Goal: Task Accomplishment & Management: Use online tool/utility

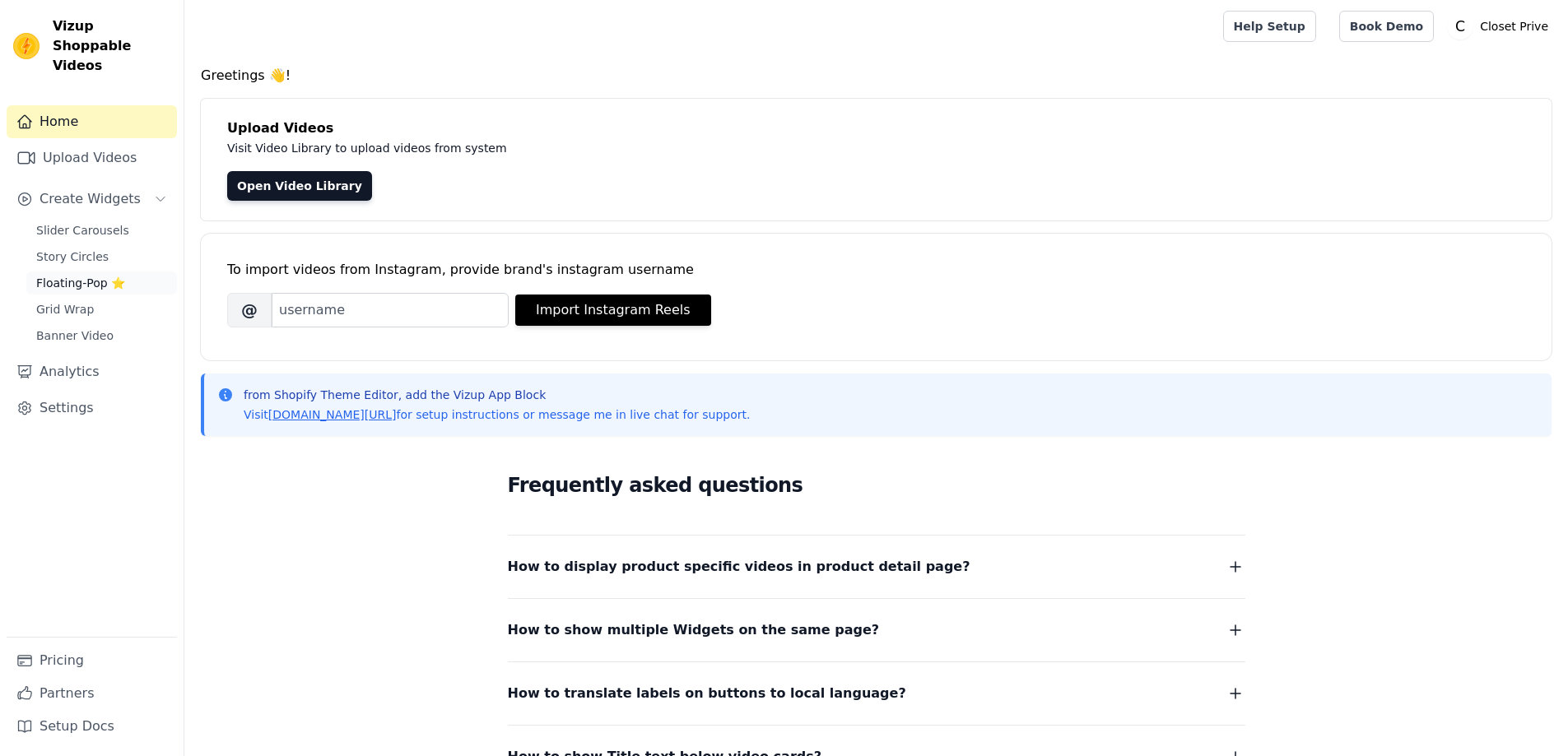
click at [114, 275] on span "Floating-Pop ⭐" at bounding box center [80, 283] width 89 height 17
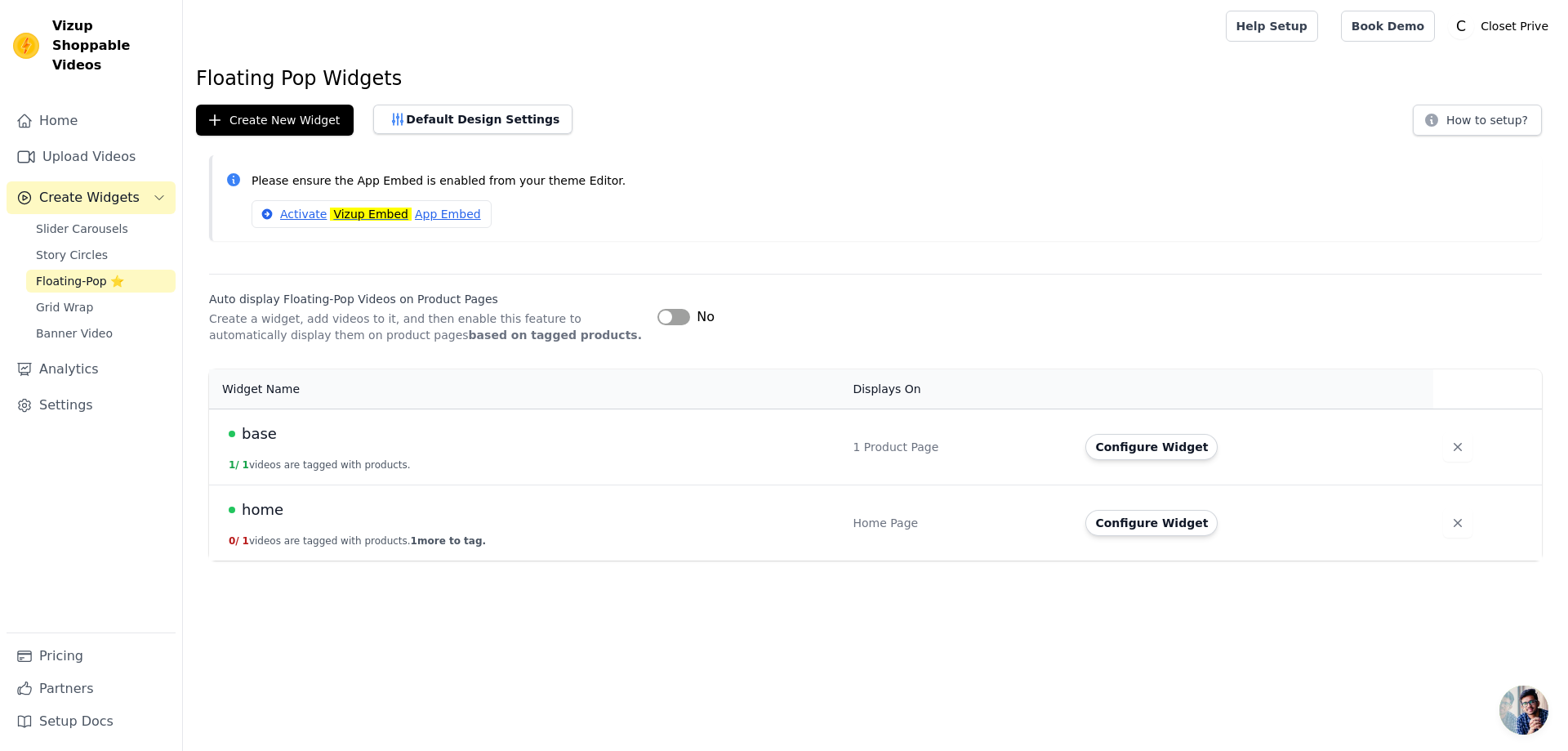
click at [403, 426] on div "base" at bounding box center [530, 434] width 604 height 23
click at [1163, 456] on button "Configure Widget" at bounding box center [1151, 447] width 133 height 26
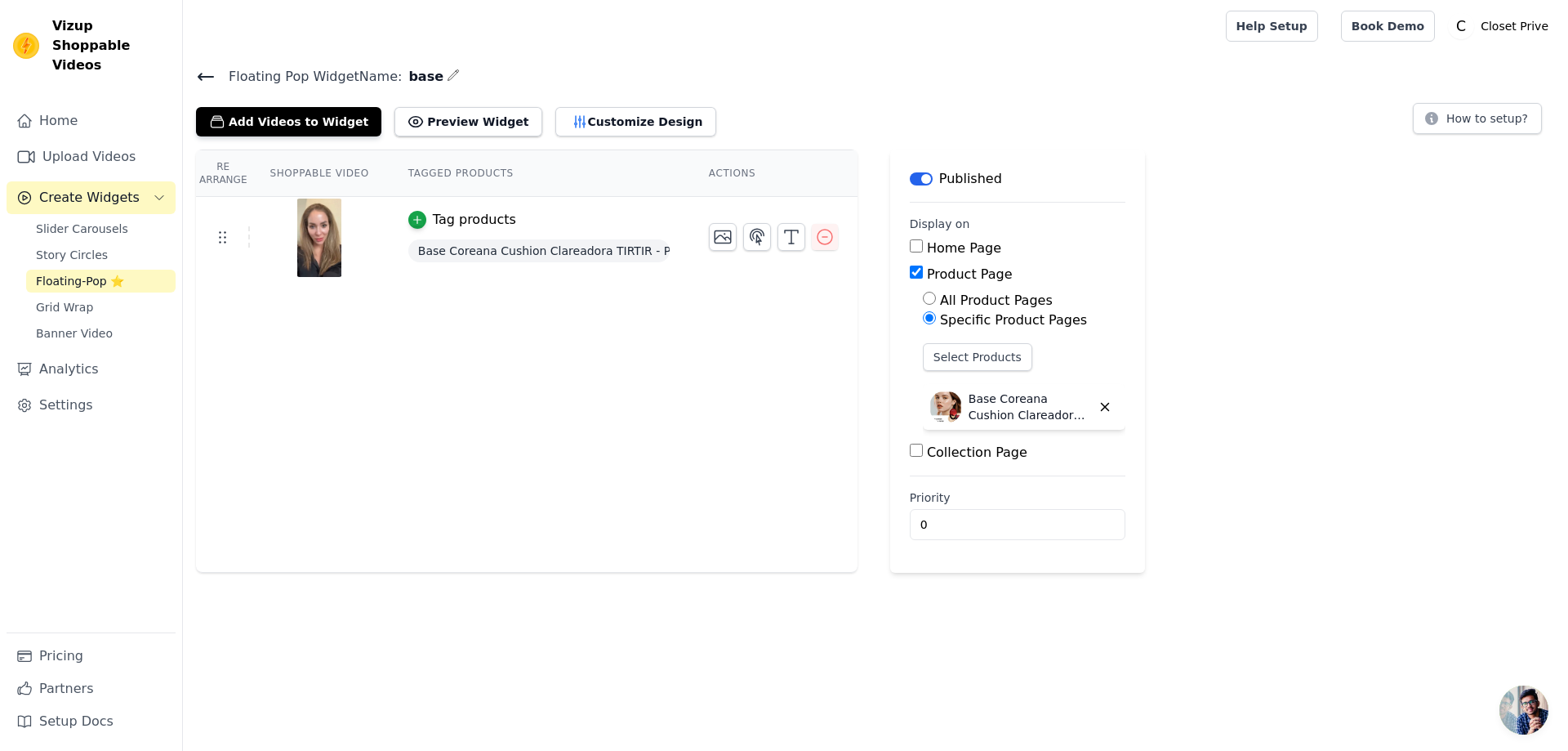
click at [912, 173] on button "Label" at bounding box center [921, 179] width 23 height 13
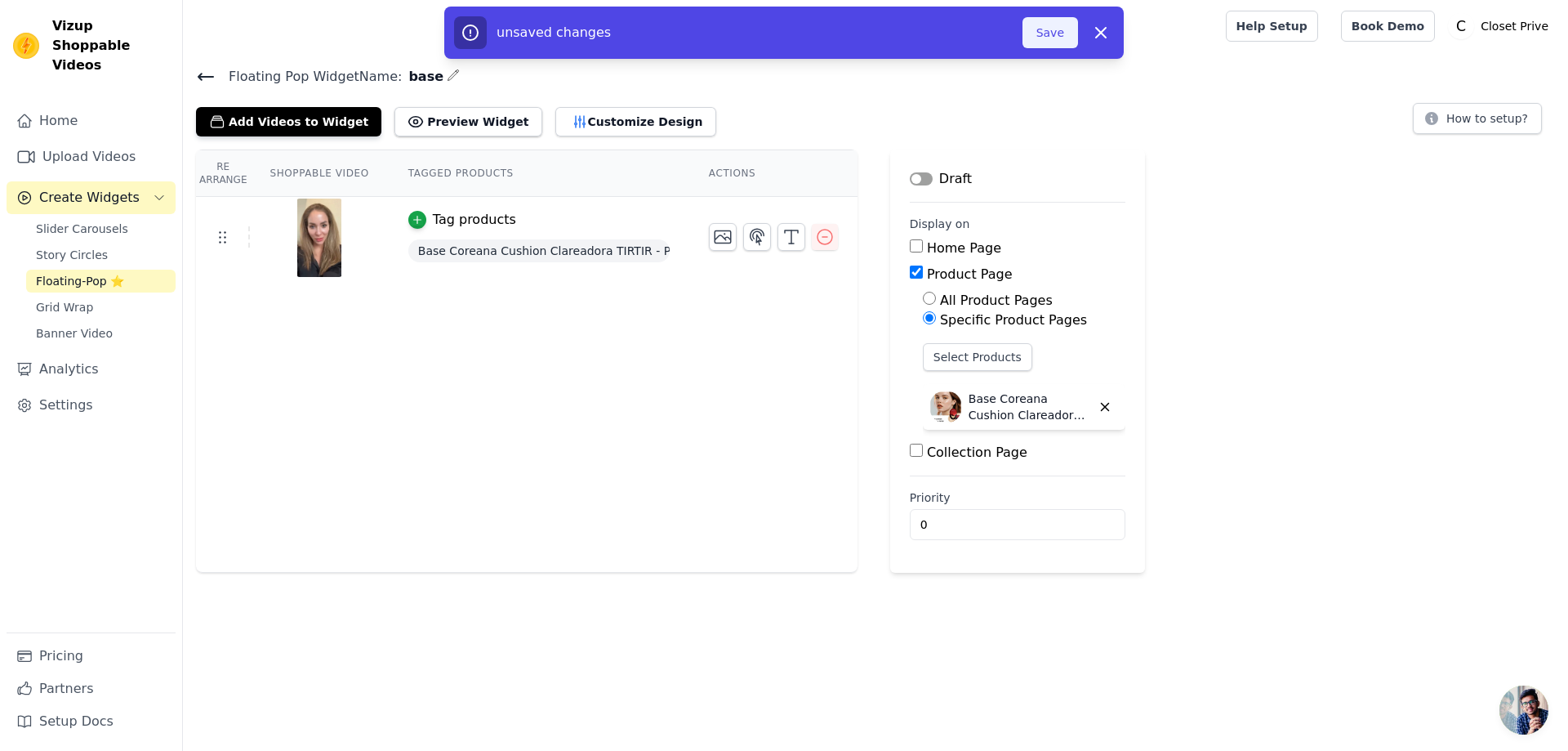
click at [1064, 43] on button "Save" at bounding box center [1050, 32] width 56 height 31
